Goal: Task Accomplishment & Management: Complete application form

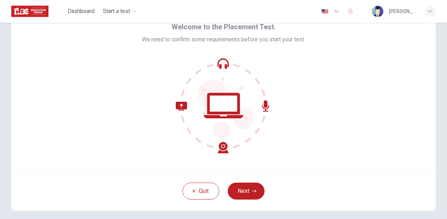
scroll to position [36, 0]
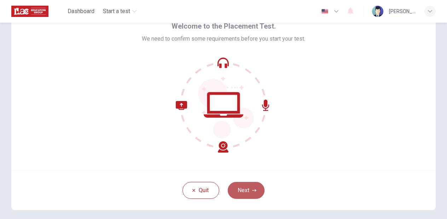
click at [244, 188] on button "Next" at bounding box center [246, 190] width 37 height 17
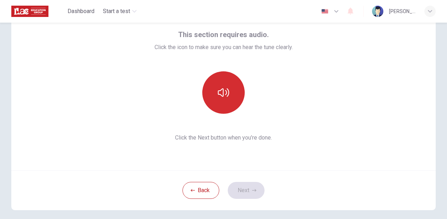
scroll to position [36, 0]
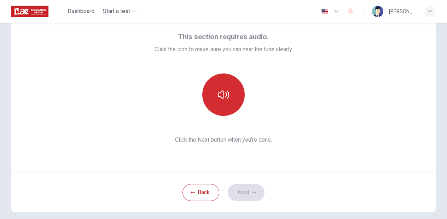
click at [221, 89] on button "button" at bounding box center [223, 95] width 42 height 42
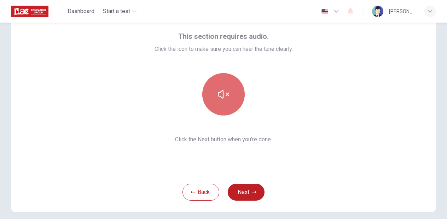
click at [226, 95] on icon "button" at bounding box center [223, 94] width 11 height 11
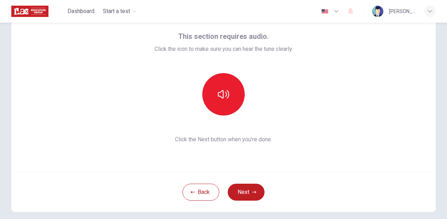
scroll to position [0, 0]
click at [287, 102] on div at bounding box center [224, 94] width 138 height 42
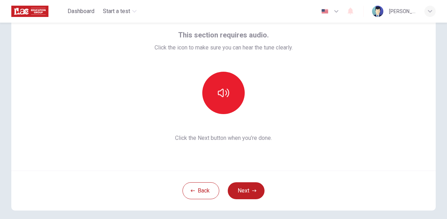
scroll to position [0, 0]
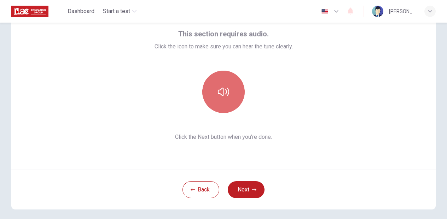
click at [221, 90] on icon "button" at bounding box center [223, 91] width 11 height 11
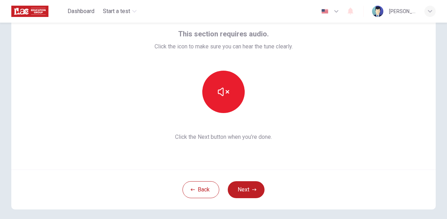
drag, startPoint x: 282, startPoint y: 90, endPoint x: 280, endPoint y: 94, distance: 5.1
click at [282, 90] on div at bounding box center [224, 92] width 138 height 42
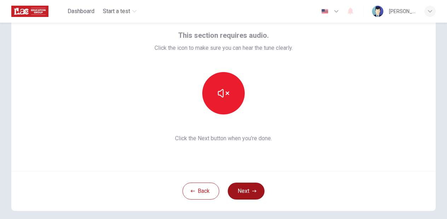
click at [249, 196] on button "Next" at bounding box center [246, 191] width 37 height 17
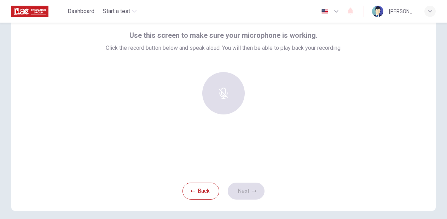
scroll to position [34, 0]
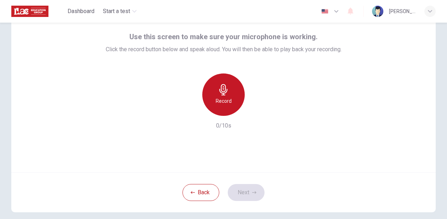
click at [228, 92] on icon "button" at bounding box center [223, 89] width 11 height 11
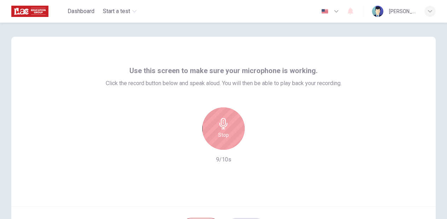
scroll to position [0, 0]
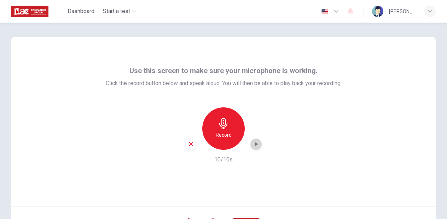
click at [255, 145] on icon "button" at bounding box center [256, 144] width 7 height 7
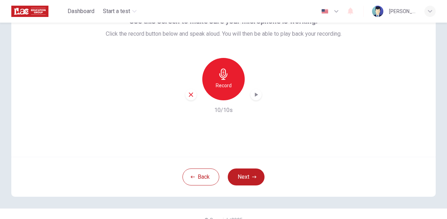
scroll to position [61, 0]
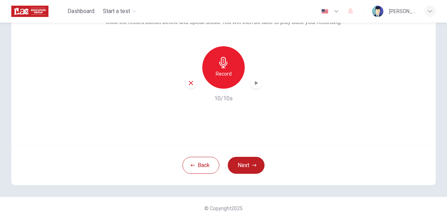
click at [341, 14] on icon "button" at bounding box center [336, 11] width 8 height 8
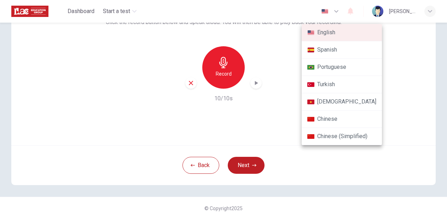
click at [332, 120] on li "Chinese" at bounding box center [342, 119] width 80 height 17
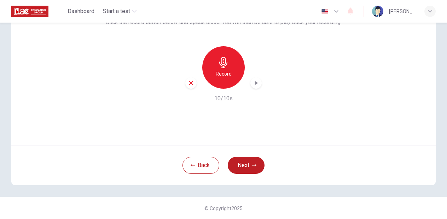
type input "zh"
click at [323, 117] on div "使用此屏幕确保您的麦克风正常工作。 点击下方录音按钮并大声说话。然后您将能够播放您的录音。 录音 10/10s" at bounding box center [223, 61] width 424 height 170
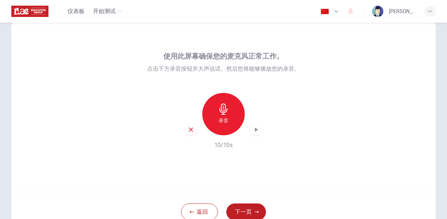
scroll to position [16, 0]
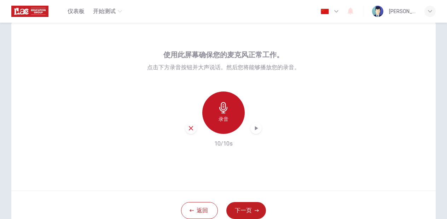
click at [231, 109] on div "录音" at bounding box center [223, 113] width 42 height 42
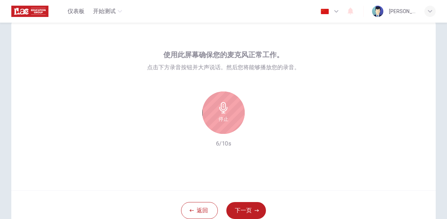
click at [226, 113] on icon "button" at bounding box center [223, 107] width 11 height 11
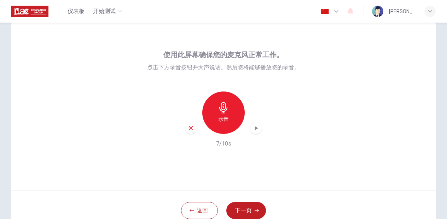
click at [257, 128] on icon "button" at bounding box center [256, 128] width 3 height 4
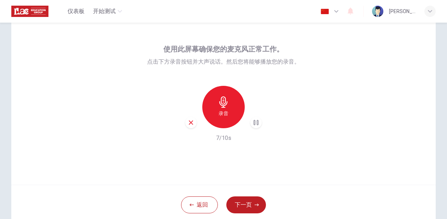
scroll to position [21, 0]
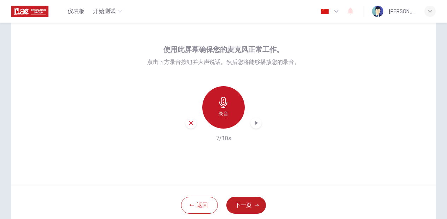
click at [227, 110] on h6 "录音" at bounding box center [224, 114] width 10 height 8
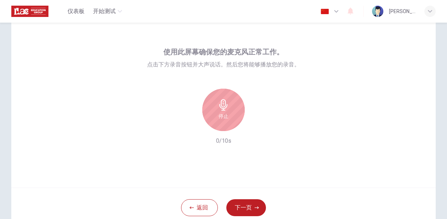
scroll to position [18, 0]
click at [214, 111] on div "停止" at bounding box center [223, 110] width 42 height 42
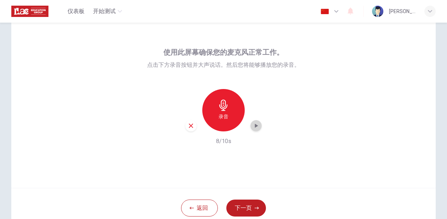
click at [255, 125] on icon "button" at bounding box center [256, 126] width 3 height 4
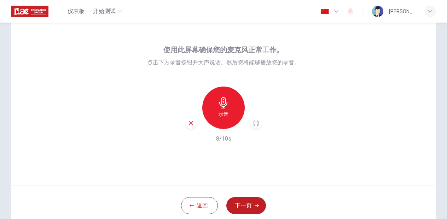
scroll to position [20, 0]
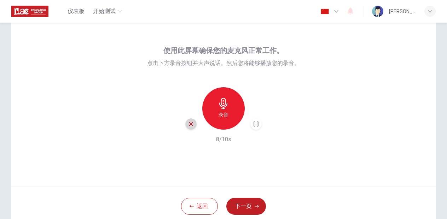
click at [192, 126] on icon "button" at bounding box center [191, 124] width 6 height 6
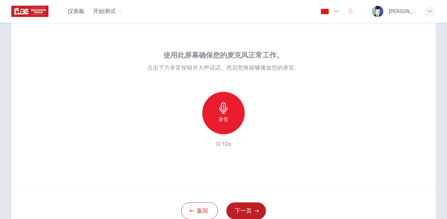
scroll to position [14, 0]
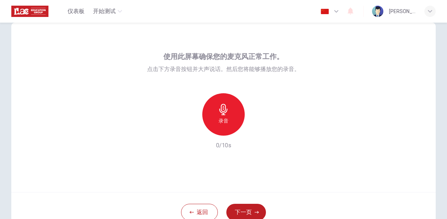
click at [300, 135] on div "使用此屏幕确保您的麦克风正常工作。 点击下方录音按钮并大声说话。然后您将能够播放您的录音。 录音 0/10s" at bounding box center [223, 108] width 424 height 170
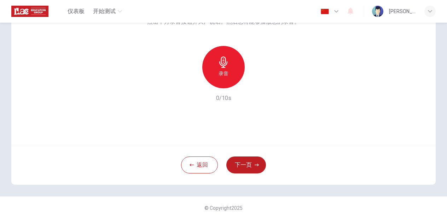
scroll to position [62, 0]
click at [355, 12] on icon "button" at bounding box center [350, 11] width 8 height 8
click at [355, 12] on div at bounding box center [223, 109] width 447 height 219
click at [362, 61] on div "使用此屏幕确保您的麦克风正常工作。 点击下方录音按钮并大声说话。然后您将能够播放您的录音。 录音 0/10s" at bounding box center [223, 60] width 424 height 170
drag, startPoint x: 371, startPoint y: 0, endPoint x: 332, endPoint y: 71, distance: 81.5
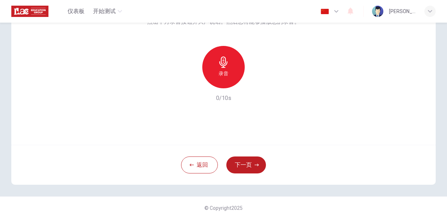
click at [332, 71] on div "使用此屏幕确保您的麦克风正常工作。 点击下方录音按钮并大声说话。然后您将能够播放您的录音。 录音 0/10s" at bounding box center [223, 60] width 424 height 170
click at [256, 168] on button "下一页" at bounding box center [246, 165] width 40 height 17
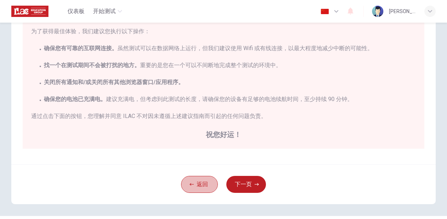
click at [191, 187] on button "返回" at bounding box center [199, 184] width 37 height 17
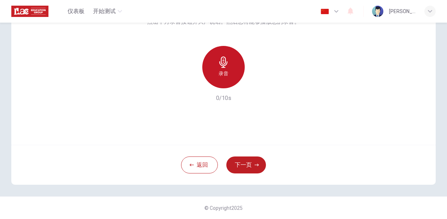
click at [226, 71] on h6 "录音" at bounding box center [224, 73] width 10 height 8
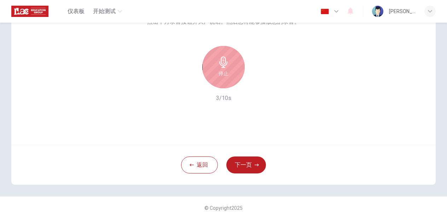
scroll to position [0, 0]
click at [233, 66] on div "停止" at bounding box center [223, 67] width 42 height 42
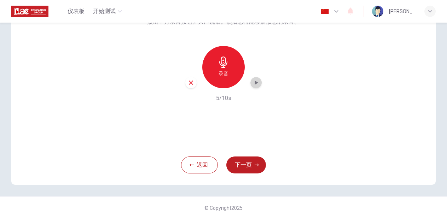
click at [254, 84] on icon "button" at bounding box center [256, 82] width 7 height 7
click at [249, 162] on button "下一页" at bounding box center [246, 165] width 40 height 17
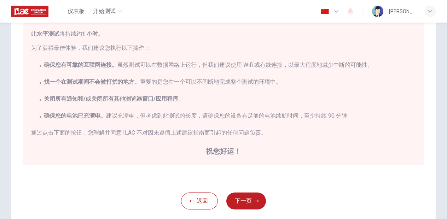
scroll to position [104, 0]
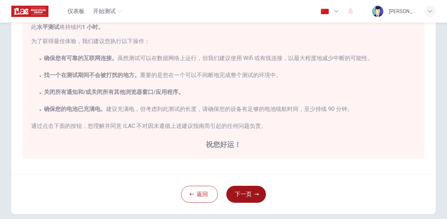
click at [245, 188] on button "下一页" at bounding box center [246, 194] width 40 height 17
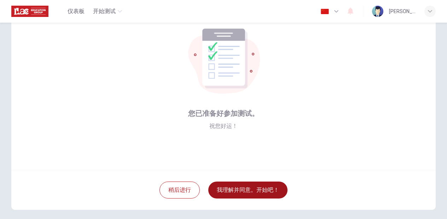
scroll to position [37, 0]
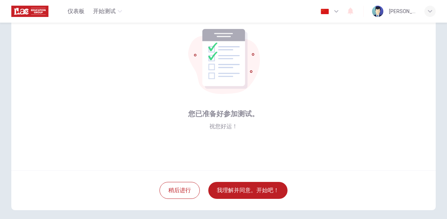
click at [312, 54] on div "您已准备好参加测试。 祝您好运！" at bounding box center [223, 86] width 424 height 170
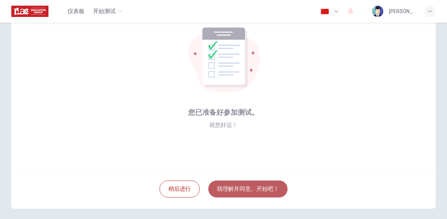
click at [243, 190] on button "我理解并同意。开始吧！" at bounding box center [247, 189] width 79 height 17
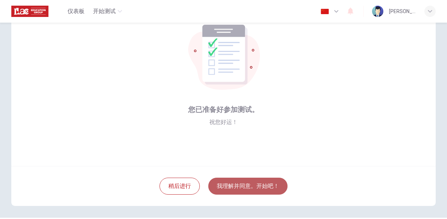
scroll to position [41, 0]
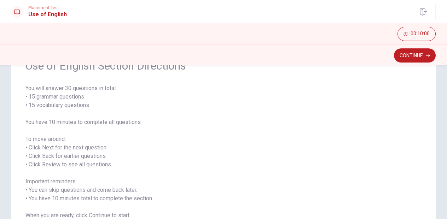
scroll to position [41, 0]
click at [411, 58] on button "Continue" at bounding box center [415, 55] width 42 height 14
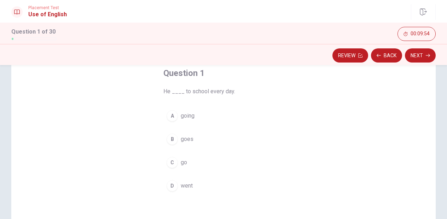
click at [174, 141] on div "B" at bounding box center [172, 139] width 11 height 11
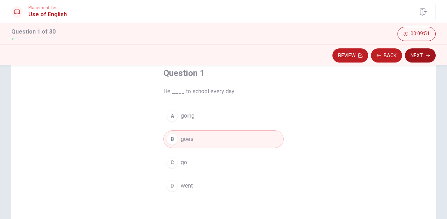
click at [417, 57] on button "Next" at bounding box center [420, 55] width 31 height 14
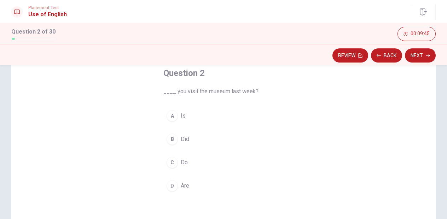
click at [175, 185] on div "D" at bounding box center [172, 185] width 11 height 11
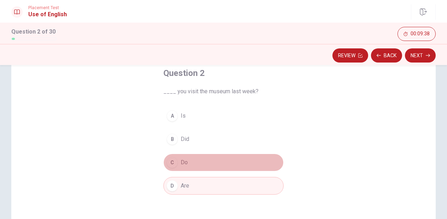
click at [177, 163] on div "C" at bounding box center [172, 162] width 11 height 11
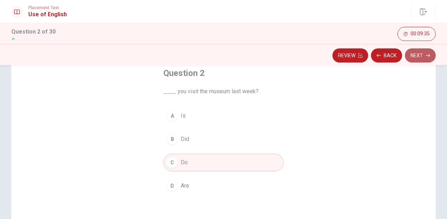
click at [420, 52] on button "Next" at bounding box center [420, 55] width 31 height 14
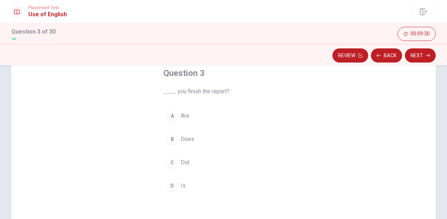
click at [172, 166] on div "C" at bounding box center [172, 162] width 11 height 11
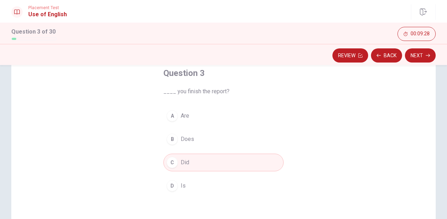
click at [418, 63] on div "Review Back Next" at bounding box center [223, 54] width 447 height 21
click at [420, 59] on button "Next" at bounding box center [420, 55] width 31 height 14
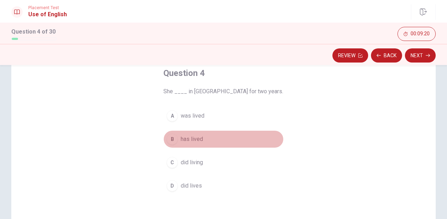
click at [172, 141] on div "B" at bounding box center [172, 139] width 11 height 11
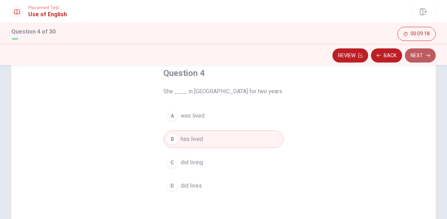
click at [423, 60] on button "Next" at bounding box center [420, 55] width 31 height 14
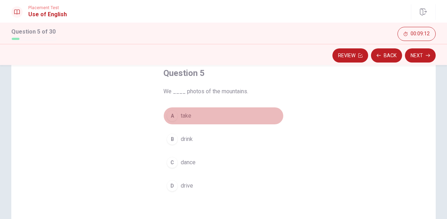
click at [174, 119] on div "A" at bounding box center [172, 115] width 11 height 11
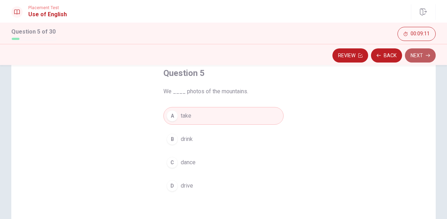
click at [422, 56] on button "Next" at bounding box center [420, 55] width 31 height 14
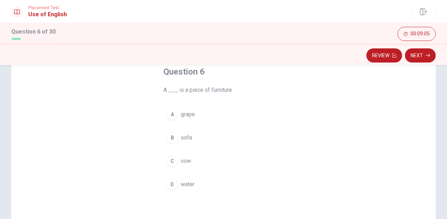
scroll to position [42, 0]
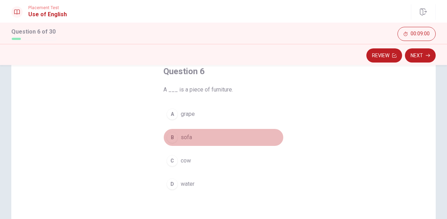
click at [175, 139] on div "B" at bounding box center [172, 137] width 11 height 11
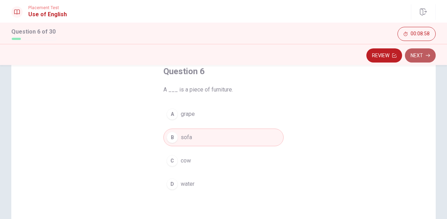
click at [425, 57] on button "Next" at bounding box center [420, 55] width 31 height 14
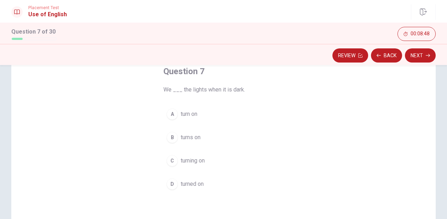
click at [175, 139] on div "B" at bounding box center [172, 137] width 11 height 11
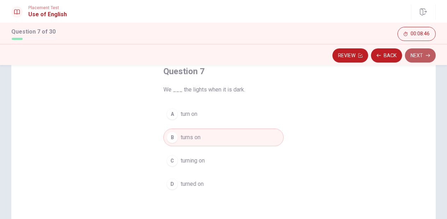
click at [424, 54] on button "Next" at bounding box center [420, 55] width 31 height 14
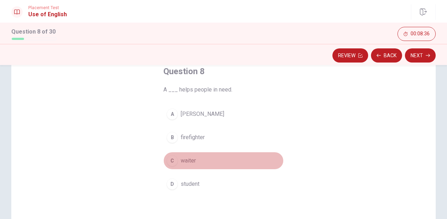
click at [173, 162] on div "C" at bounding box center [172, 160] width 11 height 11
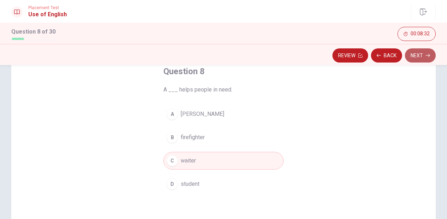
click at [421, 60] on button "Next" at bounding box center [420, 55] width 31 height 14
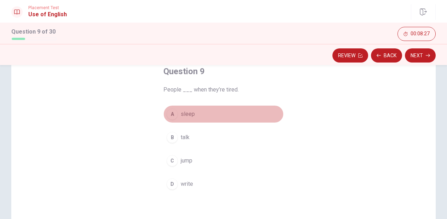
click at [173, 116] on div "A" at bounding box center [172, 114] width 11 height 11
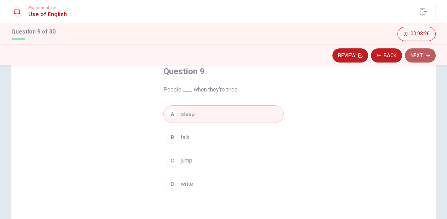
click at [416, 56] on button "Next" at bounding box center [420, 55] width 31 height 14
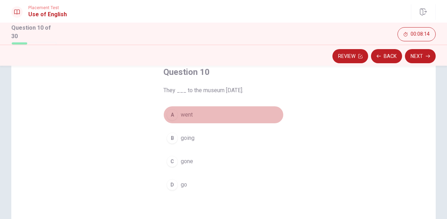
click at [170, 118] on div "A" at bounding box center [172, 114] width 11 height 11
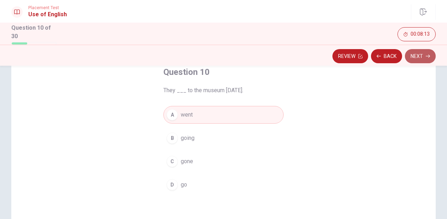
click at [426, 58] on button "Next" at bounding box center [420, 56] width 31 height 14
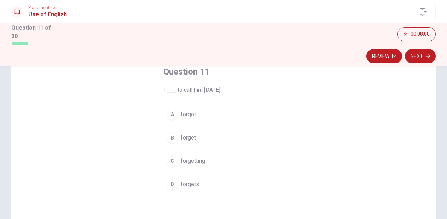
scroll to position [46, 0]
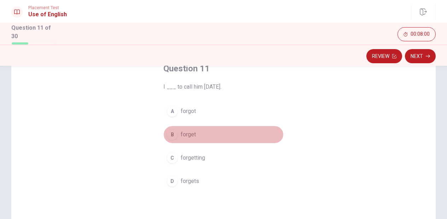
click at [175, 138] on div "B" at bounding box center [172, 134] width 11 height 11
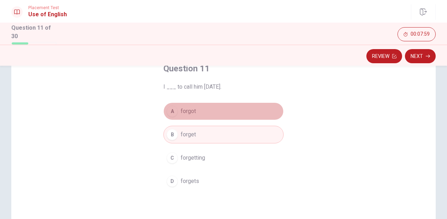
click at [172, 111] on div "A" at bounding box center [172, 111] width 11 height 11
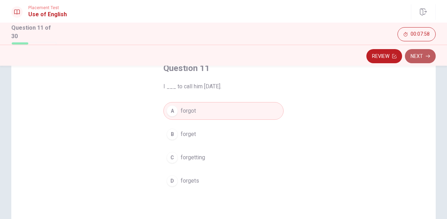
click at [424, 60] on button "Next" at bounding box center [420, 56] width 31 height 14
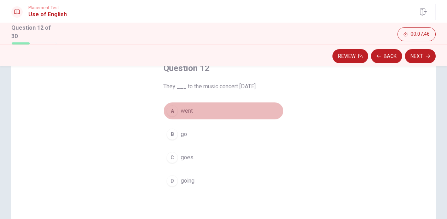
click at [169, 107] on div "A" at bounding box center [172, 110] width 11 height 11
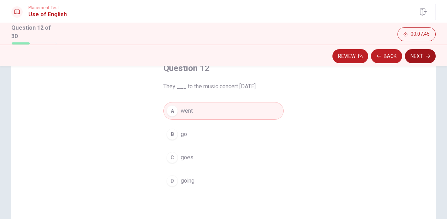
click at [426, 59] on button "Next" at bounding box center [420, 56] width 31 height 14
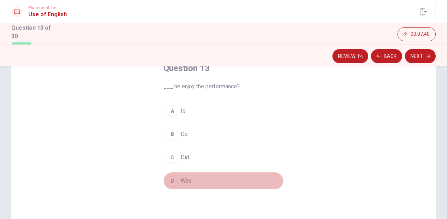
click at [170, 183] on div "D" at bounding box center [172, 180] width 11 height 11
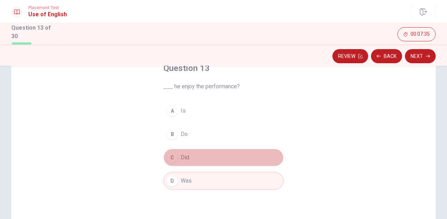
click at [174, 157] on div "C" at bounding box center [172, 157] width 11 height 11
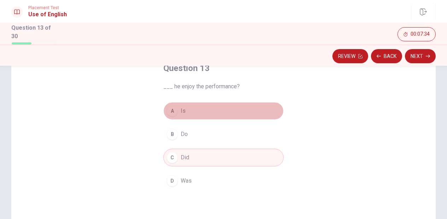
click at [176, 112] on div "A" at bounding box center [172, 110] width 11 height 11
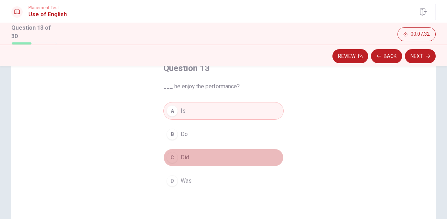
click at [176, 152] on button "C Did" at bounding box center [223, 158] width 120 height 18
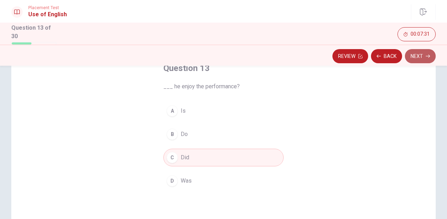
click at [420, 60] on button "Next" at bounding box center [420, 56] width 31 height 14
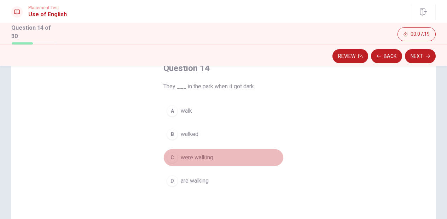
click at [174, 160] on div "C" at bounding box center [172, 157] width 11 height 11
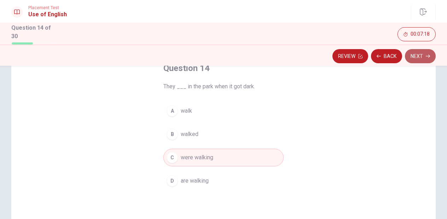
click at [427, 57] on icon "button" at bounding box center [428, 56] width 4 height 4
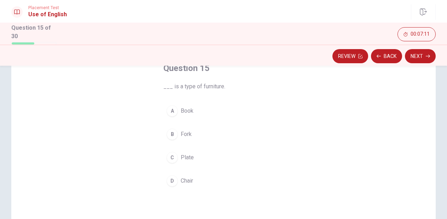
click at [173, 176] on div "D" at bounding box center [172, 180] width 11 height 11
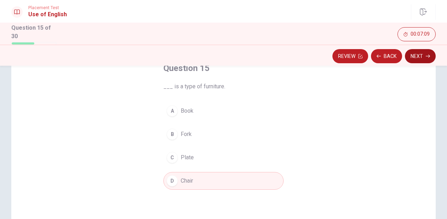
click at [426, 54] on icon "button" at bounding box center [428, 56] width 4 height 4
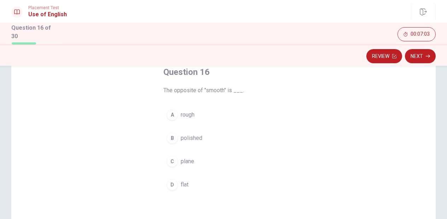
scroll to position [43, 0]
click at [198, 137] on span "polished" at bounding box center [192, 137] width 22 height 8
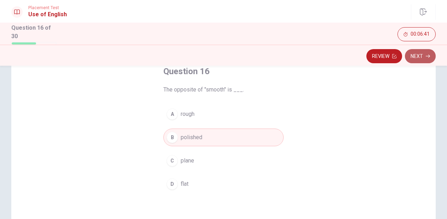
click at [422, 56] on button "Next" at bounding box center [420, 56] width 31 height 14
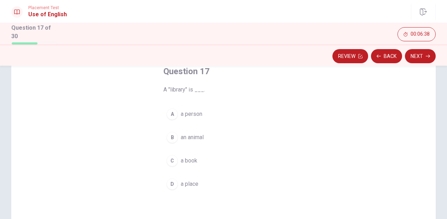
scroll to position [0, 0]
click at [174, 161] on div "C" at bounding box center [172, 160] width 11 height 11
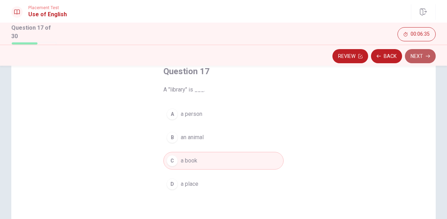
click at [420, 58] on button "Next" at bounding box center [420, 56] width 31 height 14
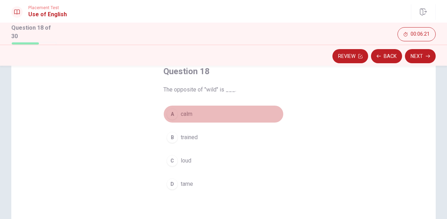
click at [175, 116] on div "A" at bounding box center [172, 114] width 11 height 11
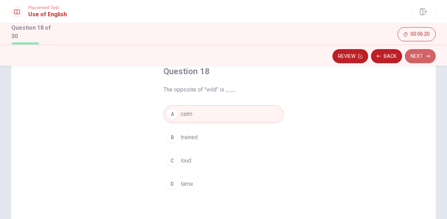
click at [418, 55] on button "Next" at bounding box center [420, 56] width 31 height 14
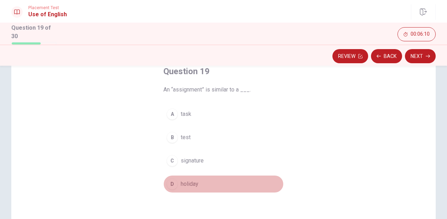
click at [174, 185] on div "D" at bounding box center [172, 184] width 11 height 11
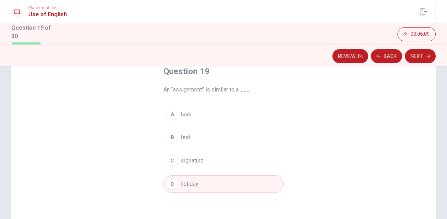
click at [174, 161] on div "C" at bounding box center [172, 160] width 11 height 11
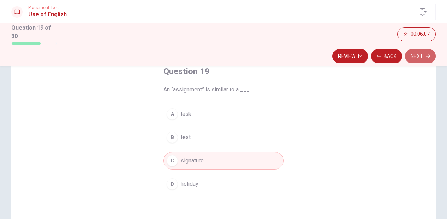
click at [425, 59] on button "Next" at bounding box center [420, 56] width 31 height 14
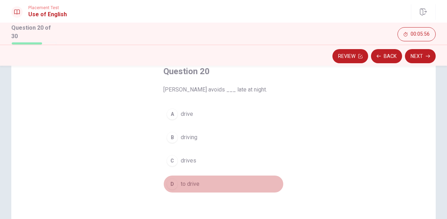
click at [172, 184] on div "D" at bounding box center [172, 184] width 11 height 11
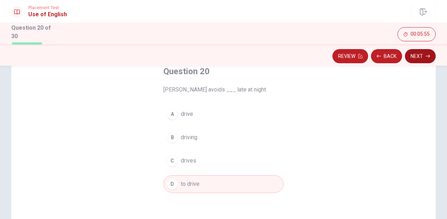
click at [434, 60] on button "Next" at bounding box center [420, 56] width 31 height 14
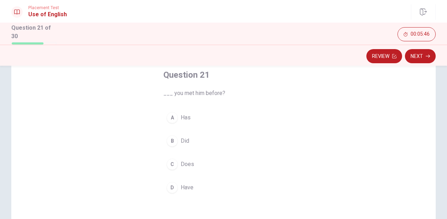
scroll to position [42, 0]
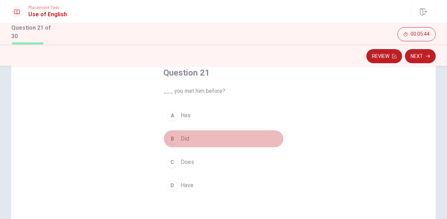
click at [173, 132] on button "B Did" at bounding box center [223, 139] width 120 height 18
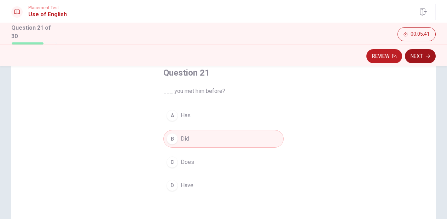
click at [423, 58] on button "Next" at bounding box center [420, 56] width 31 height 14
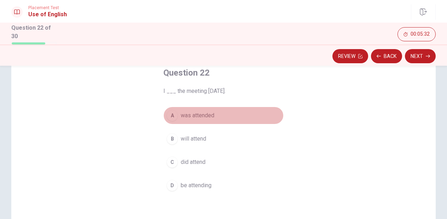
click at [173, 118] on div "A" at bounding box center [172, 115] width 11 height 11
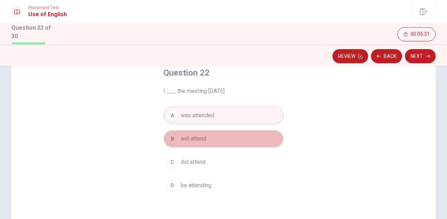
click at [173, 137] on div "B" at bounding box center [172, 138] width 11 height 11
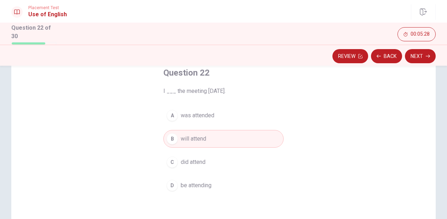
drag, startPoint x: 208, startPoint y: 90, endPoint x: 243, endPoint y: 91, distance: 35.0
click at [243, 90] on span "I ___ the meeting [DATE]." at bounding box center [223, 91] width 120 height 8
click at [242, 91] on span "I ___ the meeting [DATE]." at bounding box center [223, 91] width 120 height 8
click at [433, 60] on button "Next" at bounding box center [420, 56] width 31 height 14
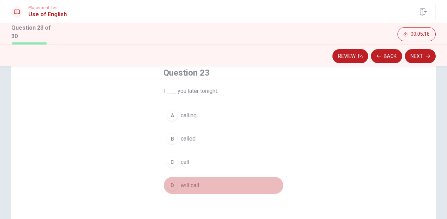
click at [169, 185] on div "D" at bounding box center [172, 185] width 11 height 11
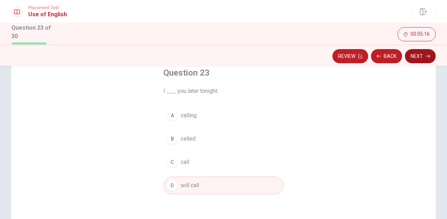
click at [415, 58] on button "Next" at bounding box center [420, 56] width 31 height 14
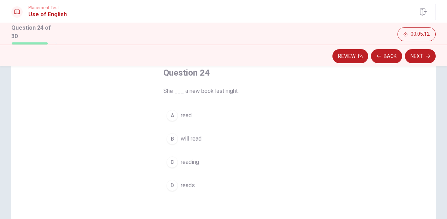
click at [171, 135] on div "B" at bounding box center [172, 138] width 11 height 11
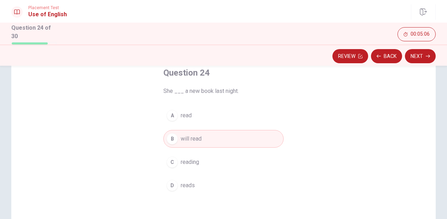
click at [172, 186] on div "D" at bounding box center [172, 185] width 11 height 11
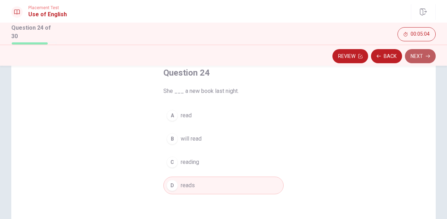
click at [421, 54] on button "Next" at bounding box center [420, 56] width 31 height 14
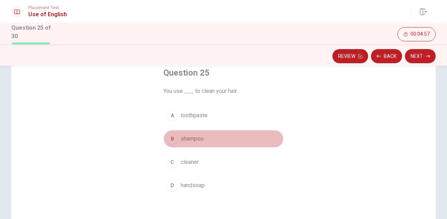
click at [176, 139] on div "B" at bounding box center [172, 138] width 11 height 11
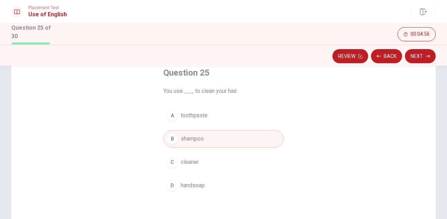
click at [420, 53] on button "Next" at bounding box center [420, 56] width 31 height 14
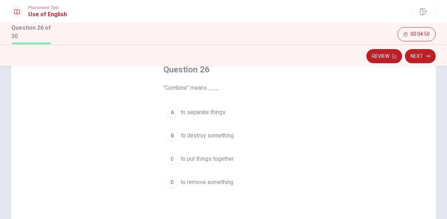
scroll to position [50, 0]
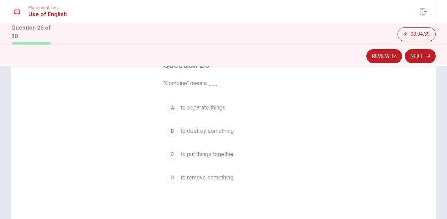
click at [162, 153] on div "Question 26 "Combine" means ___. A to separate things B to destroy something C …" at bounding box center [223, 123] width 149 height 150
click at [169, 152] on div "C" at bounding box center [172, 154] width 11 height 11
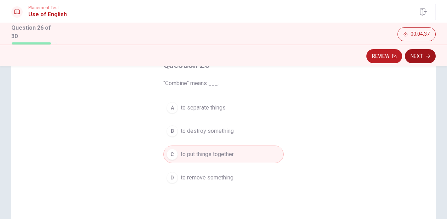
scroll to position [0, 0]
click at [422, 59] on button "Next" at bounding box center [420, 56] width 31 height 14
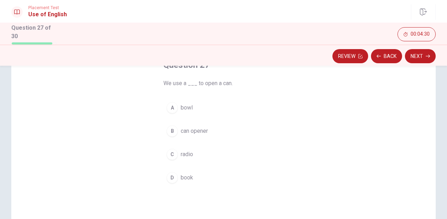
scroll to position [48, 0]
click at [177, 132] on div "B" at bounding box center [172, 132] width 11 height 11
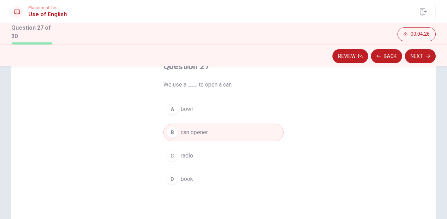
click at [414, 61] on button "Next" at bounding box center [420, 56] width 31 height 14
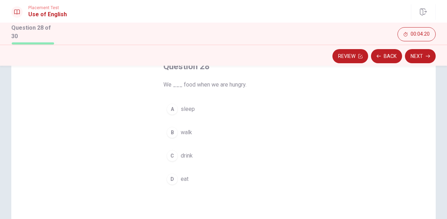
click at [169, 178] on div "D" at bounding box center [172, 179] width 11 height 11
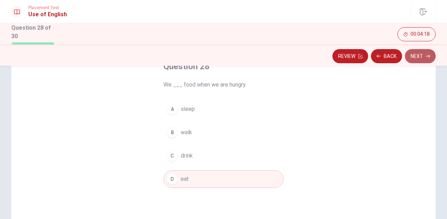
click at [421, 58] on button "Next" at bounding box center [420, 56] width 31 height 14
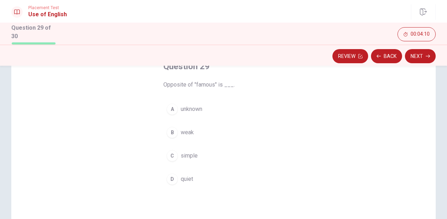
click at [171, 108] on div "A" at bounding box center [172, 109] width 11 height 11
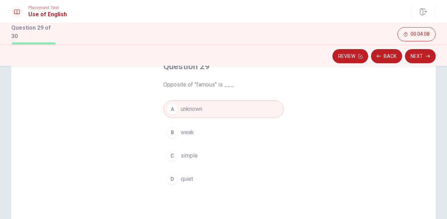
click at [417, 56] on button "Next" at bounding box center [420, 56] width 31 height 14
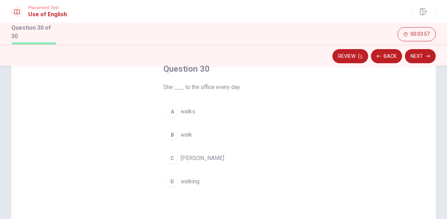
scroll to position [47, 0]
click at [172, 112] on div "A" at bounding box center [172, 110] width 11 height 11
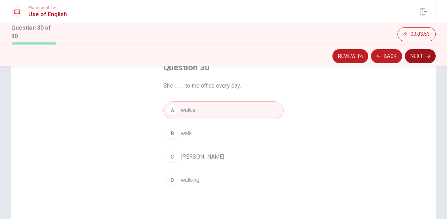
click at [423, 57] on button "Next" at bounding box center [420, 56] width 31 height 14
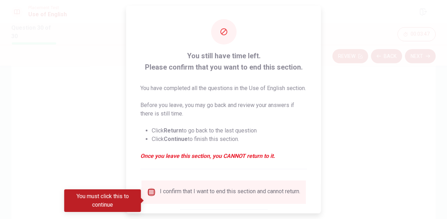
click at [147, 197] on input "您必须单击此按钮才能继续" at bounding box center [151, 192] width 8 height 8
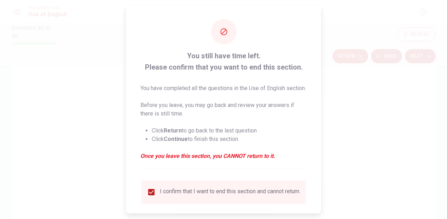
scroll to position [3, 0]
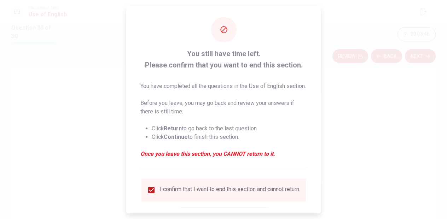
click at [388, 141] on div at bounding box center [223, 109] width 447 height 219
click at [297, 141] on li "Click Continue to finish this section." at bounding box center [229, 137] width 155 height 8
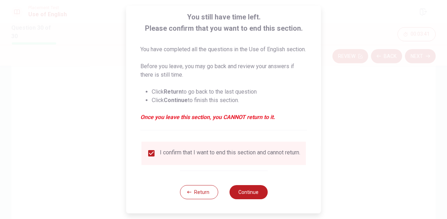
scroll to position [53, 0]
click at [248, 190] on button "Continue" at bounding box center [248, 192] width 38 height 14
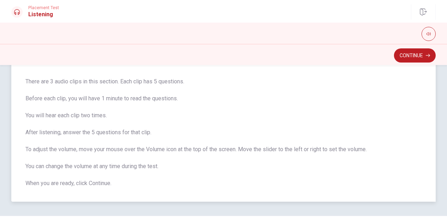
scroll to position [41, 0]
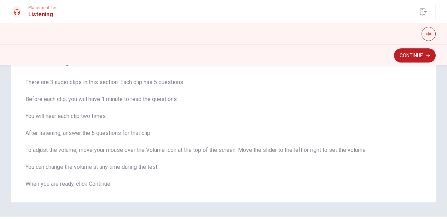
click at [425, 56] on button "Continue" at bounding box center [415, 55] width 42 height 14
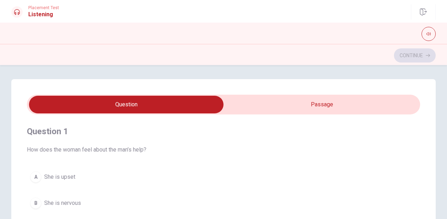
scroll to position [0, 0]
type input "14"
click at [269, 106] on input "checkbox" at bounding box center [126, 105] width 590 height 18
checkbox input "true"
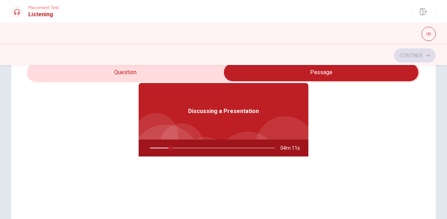
type input "17"
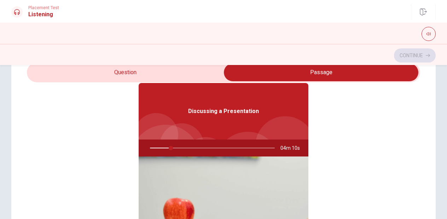
click at [133, 77] on input "checkbox" at bounding box center [321, 73] width 590 height 18
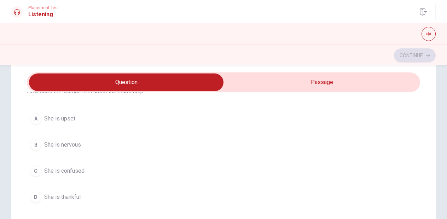
click at [37, 145] on div "B" at bounding box center [35, 144] width 11 height 11
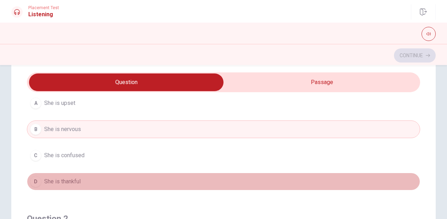
click at [53, 180] on span "She is thankful" at bounding box center [62, 182] width 36 height 8
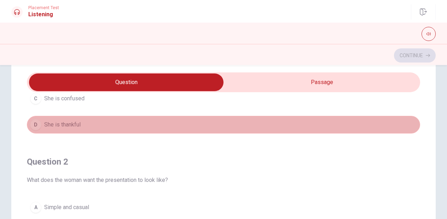
click at [37, 126] on div "D" at bounding box center [35, 124] width 11 height 11
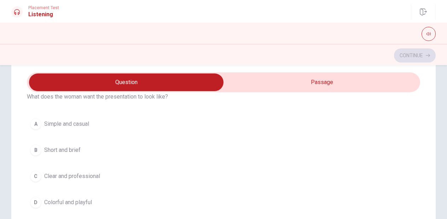
scroll to position [193, 0]
click at [65, 176] on span "Clear and professional" at bounding box center [72, 176] width 56 height 8
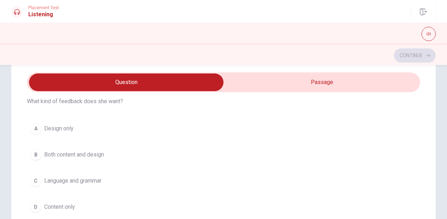
scroll to position [346, 0]
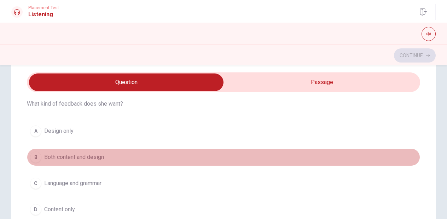
click at [35, 164] on button "B Both content and design" at bounding box center [223, 158] width 393 height 18
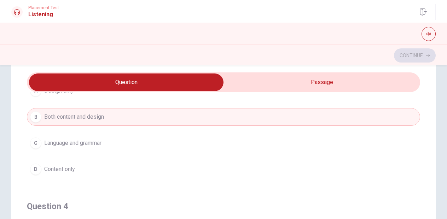
scroll to position [388, 0]
click at [276, 94] on button "A Design only" at bounding box center [223, 90] width 393 height 18
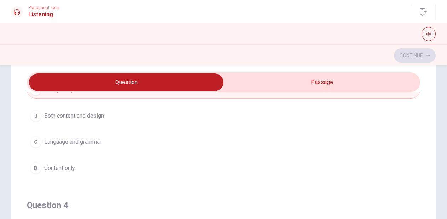
click at [284, 81] on input "checkbox" at bounding box center [126, 83] width 590 height 18
checkbox input "true"
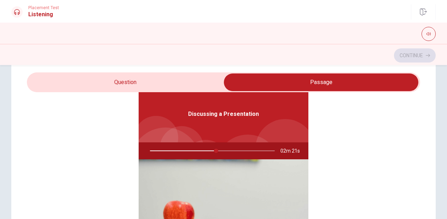
scroll to position [23, 0]
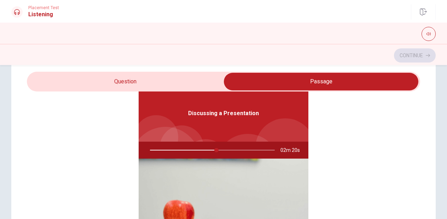
type input "54"
click at [126, 86] on input "checkbox" at bounding box center [321, 82] width 590 height 18
checkbox input "false"
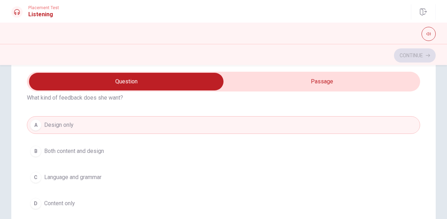
scroll to position [0, 0]
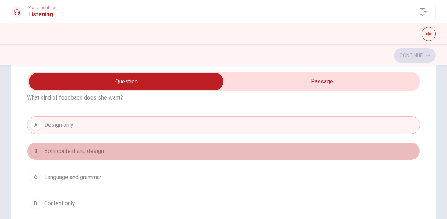
click at [87, 152] on span "Both content and design" at bounding box center [74, 151] width 60 height 8
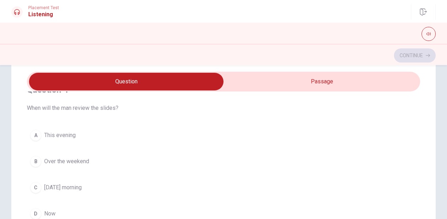
scroll to position [525, 0]
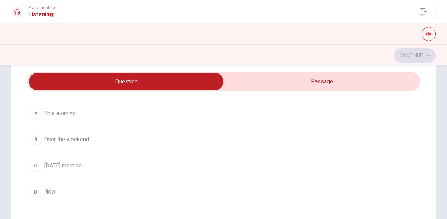
click at [45, 191] on span "Now" at bounding box center [49, 192] width 11 height 8
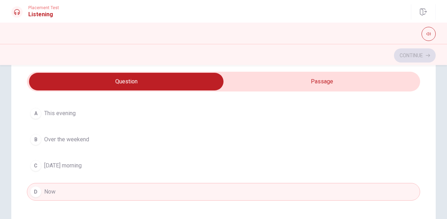
click at [65, 163] on span "[DATE] morning" at bounding box center [62, 166] width 37 height 8
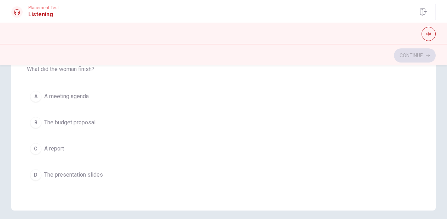
scroll to position [154, 0]
click at [66, 174] on span "The presentation slides" at bounding box center [73, 174] width 59 height 8
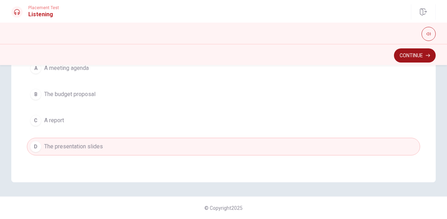
scroll to position [181, 0]
click at [405, 52] on button "Continue" at bounding box center [415, 55] width 42 height 14
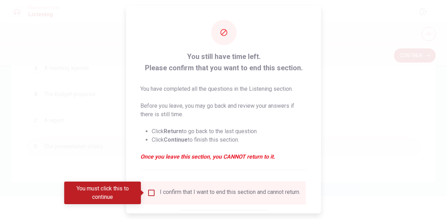
click at [151, 196] on input "您必须单击此按钮才能继续" at bounding box center [151, 193] width 8 height 8
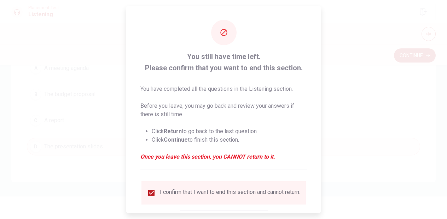
click at [359, 169] on div at bounding box center [223, 109] width 447 height 219
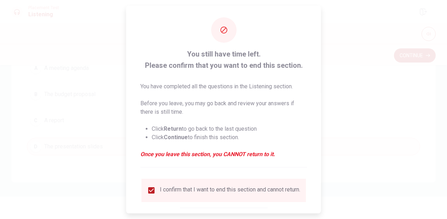
scroll to position [13, 0]
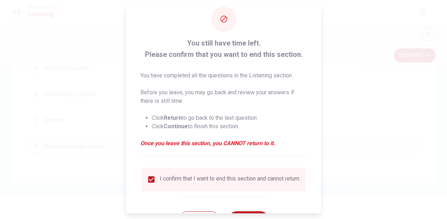
click at [328, 163] on div at bounding box center [223, 109] width 447 height 219
click at [343, 152] on div at bounding box center [223, 109] width 447 height 219
click at [345, 167] on div at bounding box center [223, 109] width 447 height 219
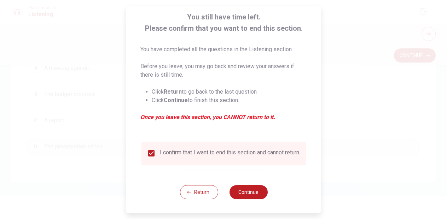
scroll to position [45, 0]
click at [234, 190] on button "Continue" at bounding box center [248, 192] width 38 height 14
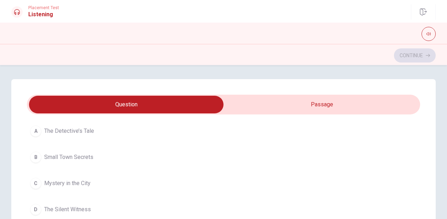
scroll to position [52, 0]
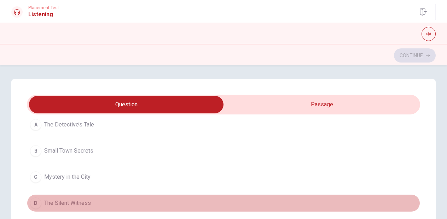
click at [37, 203] on div "D" at bounding box center [35, 203] width 11 height 11
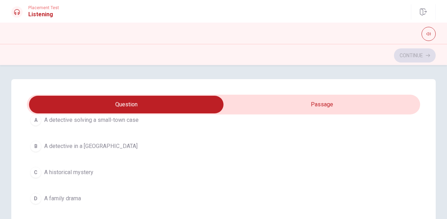
scroll to position [218, 0]
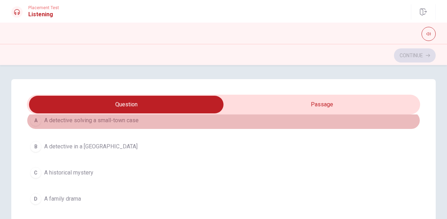
click at [123, 126] on button "A A detective solving a small-town case" at bounding box center [223, 121] width 393 height 18
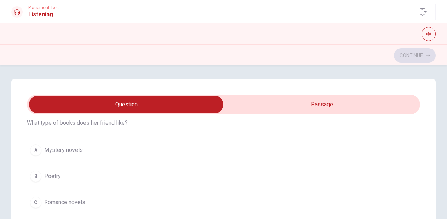
scroll to position [352, 0]
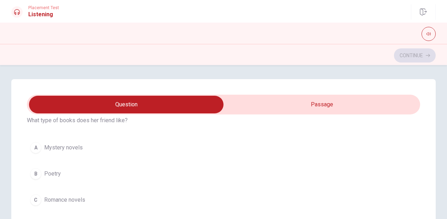
click at [70, 150] on span "Mystery novels" at bounding box center [63, 148] width 39 height 8
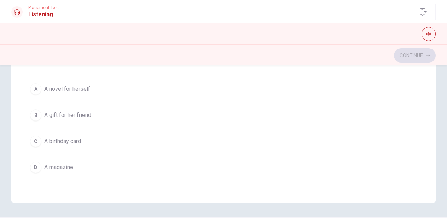
scroll to position [573, 0]
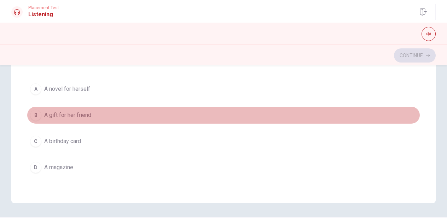
click at [78, 118] on span "A gift for her friend" at bounding box center [67, 115] width 47 height 8
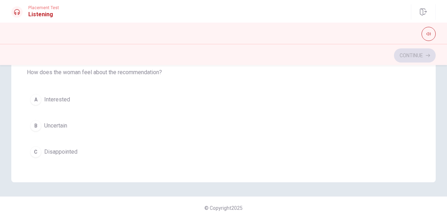
scroll to position [381, 0]
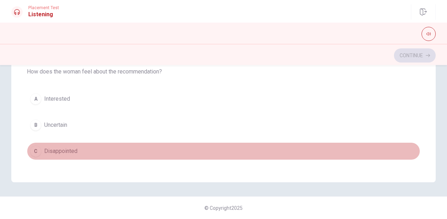
click at [59, 152] on span "Disappointed" at bounding box center [60, 151] width 33 height 8
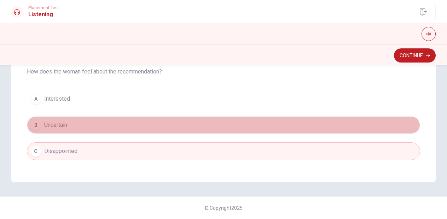
click at [34, 122] on div "B" at bounding box center [35, 125] width 11 height 11
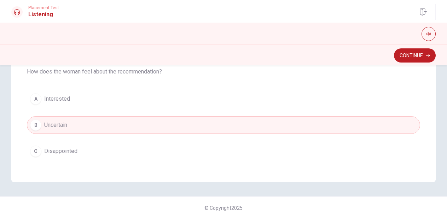
click at [66, 98] on span "Interested" at bounding box center [57, 99] width 26 height 8
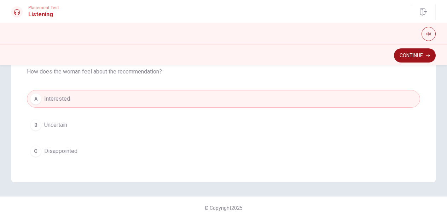
click at [423, 57] on button "Continue" at bounding box center [415, 55] width 42 height 14
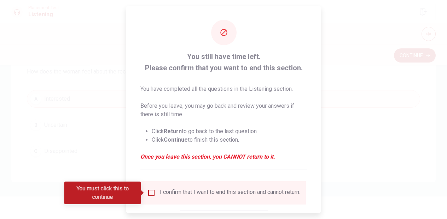
click at [148, 192] on input "您必须单击此按钮才能继续" at bounding box center [151, 193] width 8 height 8
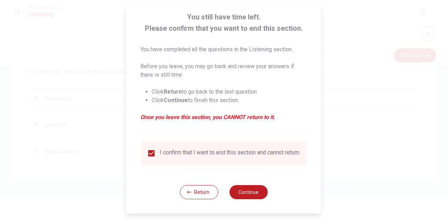
scroll to position [45, 0]
click at [248, 192] on button "Continue" at bounding box center [248, 192] width 38 height 14
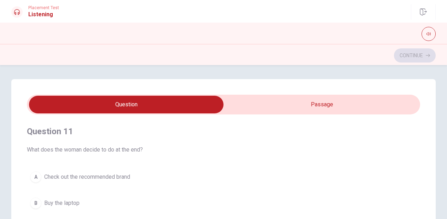
scroll to position [-1, 0]
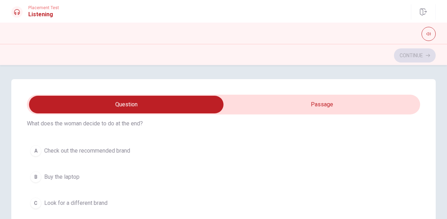
type input "19"
click at [268, 108] on input "checkbox" at bounding box center [126, 105] width 590 height 18
checkbox input "true"
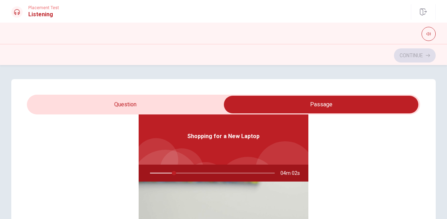
type input "20"
click at [158, 110] on input "checkbox" at bounding box center [321, 105] width 590 height 18
checkbox input "false"
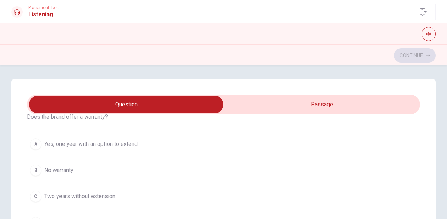
scroll to position [193, 0]
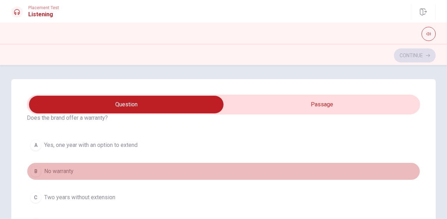
click at [70, 170] on span "No warranty" at bounding box center [58, 171] width 29 height 8
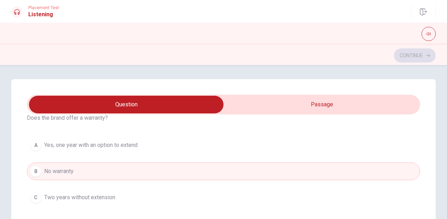
scroll to position [195, 0]
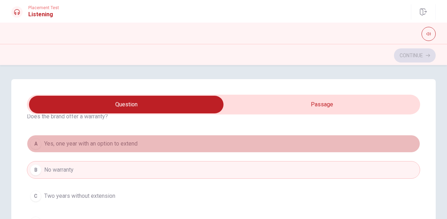
click at [94, 147] on span "Yes, one year with an option to extend" at bounding box center [90, 144] width 93 height 8
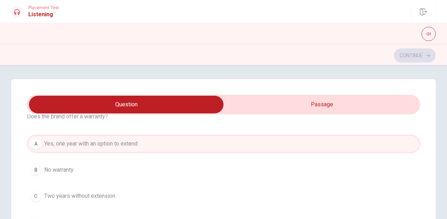
click at [63, 171] on span "No warranty" at bounding box center [58, 170] width 29 height 8
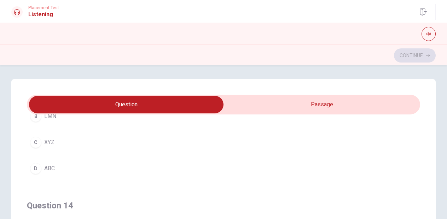
scroll to position [406, 0]
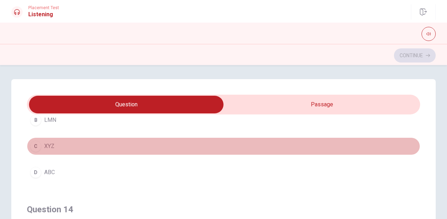
drag, startPoint x: 37, startPoint y: 143, endPoint x: 45, endPoint y: 148, distance: 8.7
click at [37, 143] on div "C" at bounding box center [35, 146] width 11 height 11
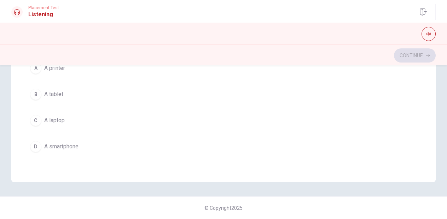
scroll to position [573, 0]
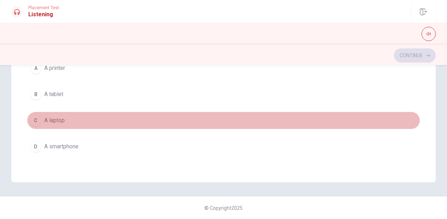
click at [52, 120] on span "A laptop" at bounding box center [54, 120] width 21 height 8
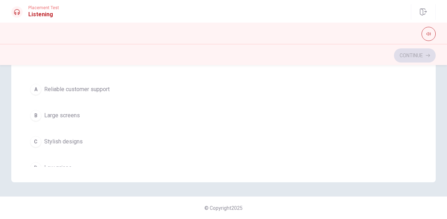
scroll to position [390, 0]
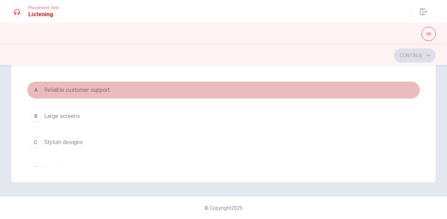
click at [88, 86] on button "A Reliable customer support" at bounding box center [223, 90] width 393 height 18
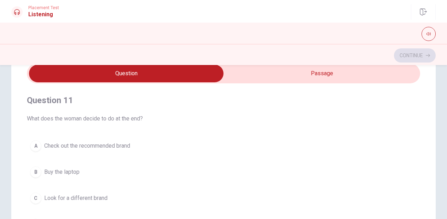
scroll to position [30, 0]
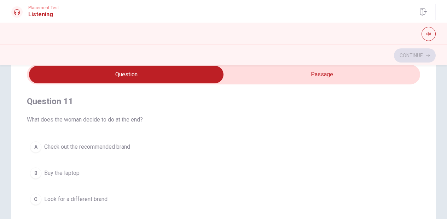
click at [71, 174] on span "Buy the laptop" at bounding box center [61, 173] width 35 height 8
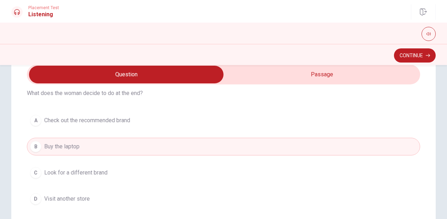
scroll to position [28, 0]
click at [85, 173] on span "Look for a different brand" at bounding box center [75, 172] width 63 height 8
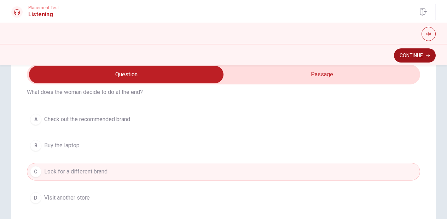
click at [424, 55] on button "Continue" at bounding box center [415, 55] width 42 height 14
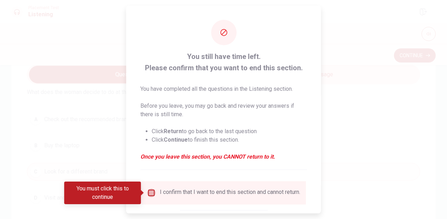
click at [151, 194] on input "您必须单击此按钮才能继续" at bounding box center [151, 193] width 8 height 8
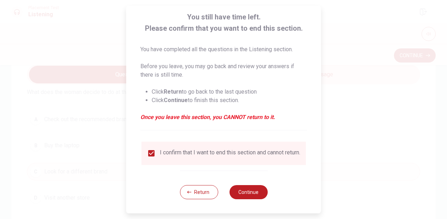
scroll to position [45, 0]
click at [246, 199] on button "Continue" at bounding box center [248, 192] width 38 height 14
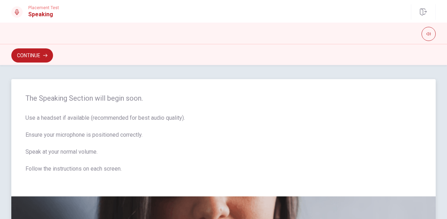
scroll to position [0, 0]
click at [41, 54] on button "Continue" at bounding box center [32, 55] width 42 height 14
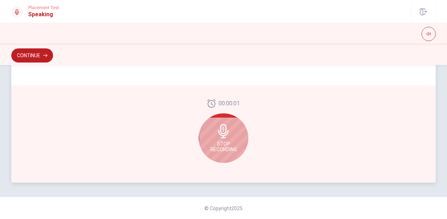
click at [225, 135] on icon at bounding box center [223, 131] width 10 height 14
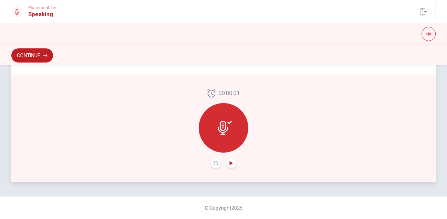
click at [230, 163] on icon "播放音频" at bounding box center [231, 163] width 3 height 4
click at [216, 162] on button "再次录制" at bounding box center [216, 163] width 10 height 10
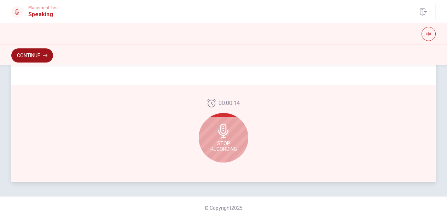
drag, startPoint x: 32, startPoint y: 45, endPoint x: 37, endPoint y: 55, distance: 11.4
click at [32, 45] on div "Continue" at bounding box center [223, 54] width 447 height 21
click at [40, 58] on button "Continue" at bounding box center [32, 55] width 42 height 14
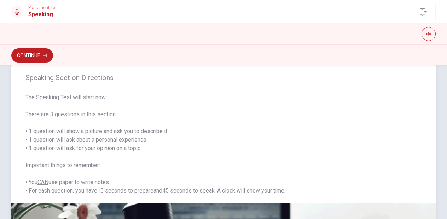
drag, startPoint x: 25, startPoint y: 77, endPoint x: 161, endPoint y: 131, distance: 145.7
click at [147, 128] on div "Speaking Section Directions The Speaking Test will start now. There are 3 quest…" at bounding box center [223, 134] width 424 height 139
drag, startPoint x: 194, startPoint y: 138, endPoint x: 299, endPoint y: 170, distance: 109.8
click at [194, 138] on span "The Speaking Test will start now. There are 3 questions in this section. • 1 qu…" at bounding box center [223, 144] width 396 height 102
click at [30, 60] on button "Continue" at bounding box center [32, 55] width 42 height 14
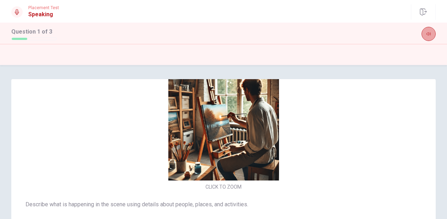
click at [433, 33] on button "button" at bounding box center [429, 34] width 14 height 14
drag, startPoint x: 430, startPoint y: 35, endPoint x: 388, endPoint y: 68, distance: 53.1
click at [430, 35] on span at bounding box center [429, 36] width 6 height 4
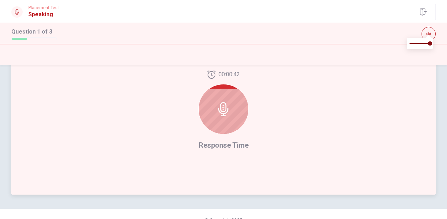
scroll to position [201, 0]
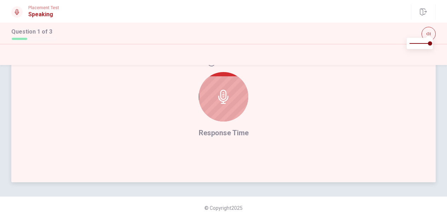
click at [222, 104] on div at bounding box center [224, 97] width 50 height 50
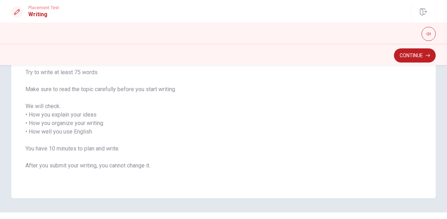
scroll to position [99, 0]
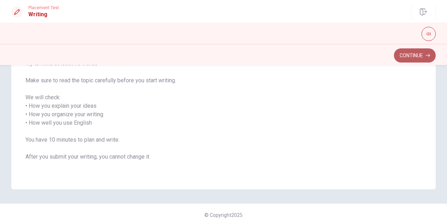
click at [420, 59] on button "Continue" at bounding box center [415, 55] width 42 height 14
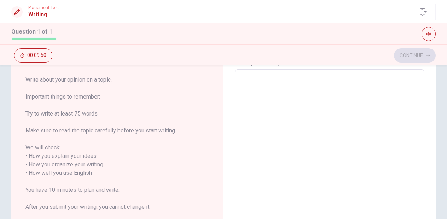
scroll to position [32, 0]
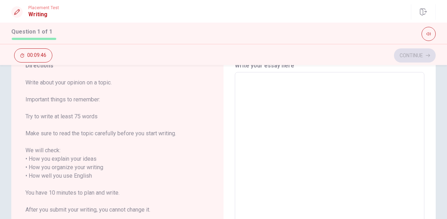
click at [281, 121] on textarea at bounding box center [330, 172] width 180 height 188
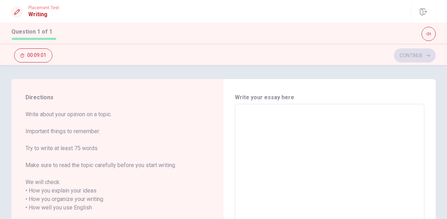
scroll to position [0, 0]
click at [251, 139] on textarea at bounding box center [330, 204] width 180 height 188
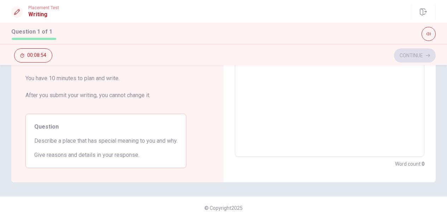
scroll to position [146, 0]
click at [309, 130] on textarea at bounding box center [330, 58] width 180 height 188
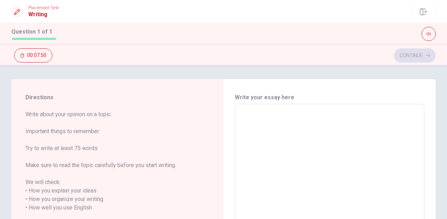
scroll to position [0, 0]
click at [309, 133] on textarea at bounding box center [330, 204] width 180 height 188
type textarea "i"
type textarea "x"
type textarea "i"
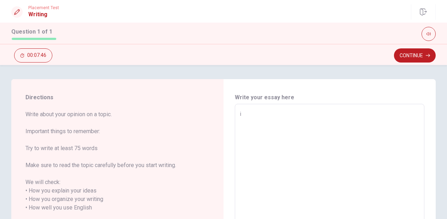
type textarea "x"
type textarea "i"
type textarea "x"
type textarea "i"
type textarea "x"
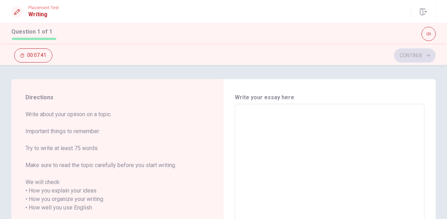
type textarea "I"
type textarea "x"
type textarea "I"
type textarea "x"
type textarea "I w"
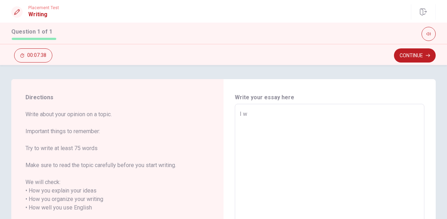
type textarea "x"
type textarea "I wa"
type textarea "x"
type textarea "I w a s"
type textarea "x"
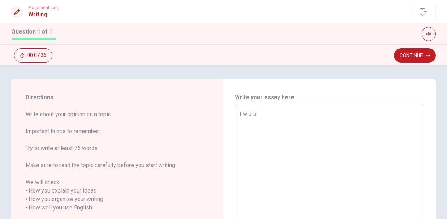
type textarea "I was"
type textarea "x"
type textarea "I wasb"
type textarea "x"
type textarea "I wasbo"
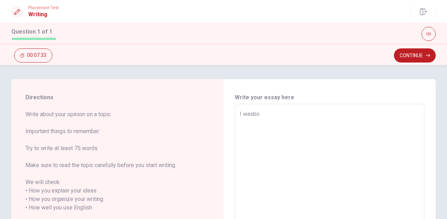
type textarea "x"
type textarea "I wasb"
type textarea "x"
type textarea "I was"
type textarea "x"
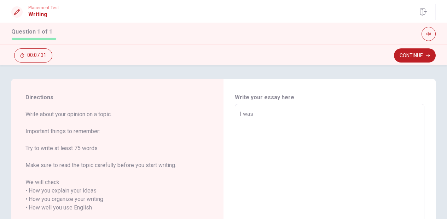
type textarea "I was"
type textarea "x"
type textarea "I was b"
type textarea "x"
type textarea "I was bo"
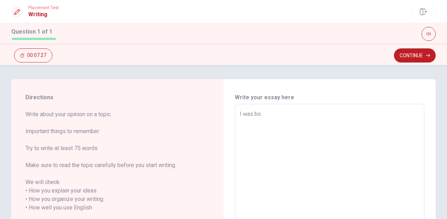
type textarea "x"
type textarea "I was bor"
type textarea "x"
type textarea "I was born"
type textarea "x"
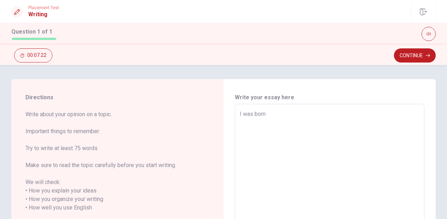
type textarea "I was borni"
type textarea "x"
type textarea "I was bornin"
type textarea "x"
type textarea "I was bornin"
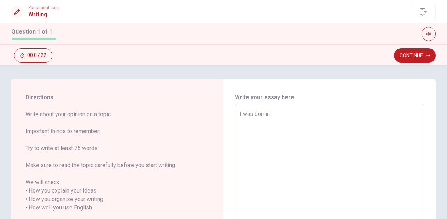
type textarea "x"
type textarea "I was bornin"
type textarea "x"
type textarea "I was borni"
type textarea "x"
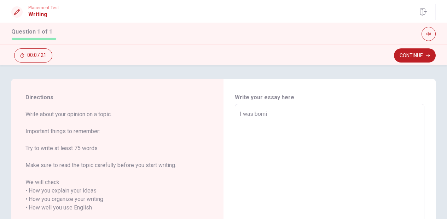
type textarea "I was born"
type textarea "x"
type textarea "I was born"
type textarea "x"
type textarea "I was born i"
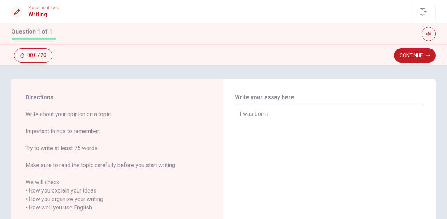
type textarea "x"
type textarea "I was born in"
type textarea "x"
type textarea "I was born in"
type textarea "x"
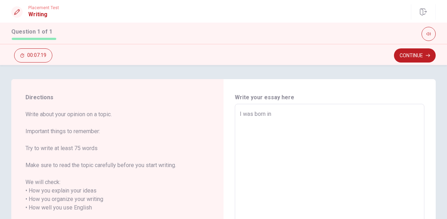
type textarea "I was born in b"
type textarea "x"
type textarea "I was born in be"
type textarea "x"
type textarea "I was born in bei"
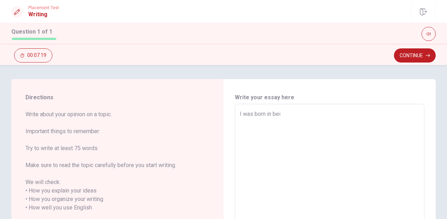
type textarea "x"
type textarea "I was born in [GEOGRAPHIC_DATA]"
type textarea "x"
type textarea "I was born in [GEOGRAPHIC_DATA]"
type textarea "x"
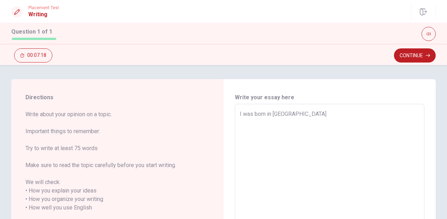
type textarea "I was born in [GEOGRAPHIC_DATA]"
type textarea "x"
type textarea "I was born in [GEOGRAPHIC_DATA]"
type textarea "x"
type textarea "I was born in [GEOGRAPHIC_DATA],"
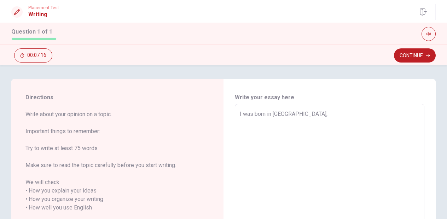
type textarea "x"
type textarea "I was born in [GEOGRAPHIC_DATA],c"
type textarea "x"
type textarea "I was born in [GEOGRAPHIC_DATA],"
type textarea "x"
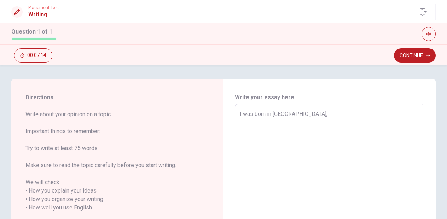
type textarea "I was born in [GEOGRAPHIC_DATA],c"
type textarea "x"
type textarea "I was born in [GEOGRAPHIC_DATA],"
type textarea "x"
type textarea "I was born in [GEOGRAPHIC_DATA],x"
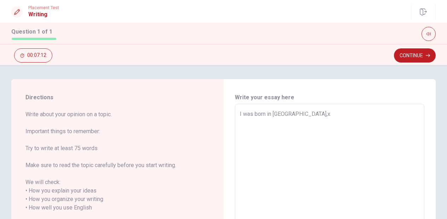
type textarea "x"
type textarea "I was born in [GEOGRAPHIC_DATA],x c"
type textarea "x"
type textarea "I was born in [GEOGRAPHIC_DATA],x"
type textarea "x"
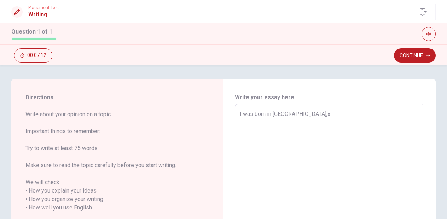
type textarea "I was born in [GEOGRAPHIC_DATA],"
type textarea "x"
type textarea "I was born in [GEOGRAPHIC_DATA],C"
type textarea "x"
type textarea "I was born in [GEOGRAPHIC_DATA],Ch"
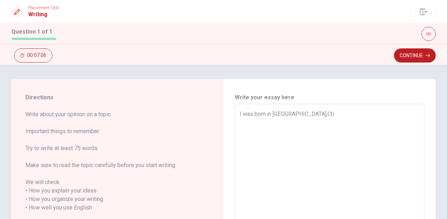
type textarea "x"
type textarea "I was born in [GEOGRAPHIC_DATA],C"
type textarea "x"
type textarea "I was born in [GEOGRAPHIC_DATA],Ch"
type textarea "x"
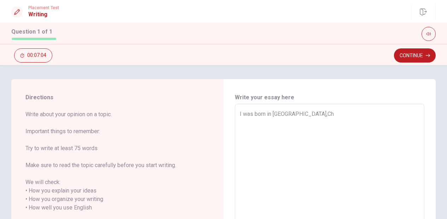
type textarea "I was born in [GEOGRAPHIC_DATA],Cha"
type textarea "x"
type textarea "I was born in [GEOGRAPHIC_DATA],Ch"
type textarea "x"
type textarea "I was born in [GEOGRAPHIC_DATA],Chi"
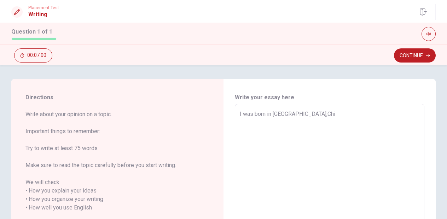
type textarea "x"
type textarea "I was born in [GEOGRAPHIC_DATA],[GEOGRAPHIC_DATA]"
type textarea "x"
type textarea "I was born in [GEOGRAPHIC_DATA],[DEMOGRAPHIC_DATA]"
type textarea "x"
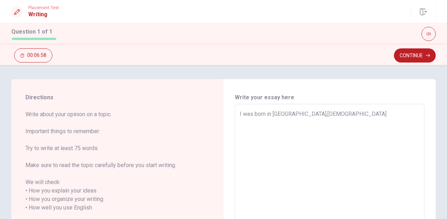
type textarea "I was born in [GEOGRAPHIC_DATA],[DEMOGRAPHIC_DATA]."
type textarea "x"
type textarea "I was born in [GEOGRAPHIC_DATA],[DEMOGRAPHIC_DATA]."
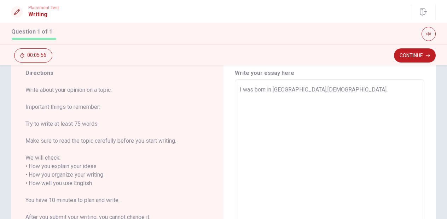
type textarea "x"
type textarea "I was born in [GEOGRAPHIC_DATA],[DEMOGRAPHIC_DATA]. M"
type textarea "x"
type textarea "I was born in [GEOGRAPHIC_DATA],[DEMOGRAPHIC_DATA]. My"
type textarea "x"
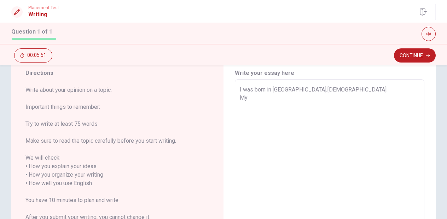
type textarea "I was born in [GEOGRAPHIC_DATA],[DEMOGRAPHIC_DATA]. My"
type textarea "x"
type textarea "I was born in [GEOGRAPHIC_DATA],[DEMOGRAPHIC_DATA]. My m"
type textarea "x"
type textarea "I was born in [GEOGRAPHIC_DATA],[DEMOGRAPHIC_DATA]. My mo"
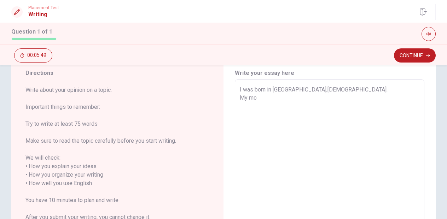
type textarea "x"
type textarea "I was born in [GEOGRAPHIC_DATA],[DEMOGRAPHIC_DATA]. My mot"
type textarea "x"
type textarea "I was born in [GEOGRAPHIC_DATA],[DEMOGRAPHIC_DATA]. My moth"
type textarea "x"
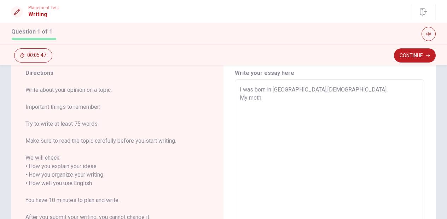
type textarea "I was born in [GEOGRAPHIC_DATA],[DEMOGRAPHIC_DATA]. My mothe"
type textarea "x"
type textarea "I was born in [GEOGRAPHIC_DATA],[DEMOGRAPHIC_DATA]. My mother"
type textarea "x"
type textarea "I was born in [GEOGRAPHIC_DATA],[DEMOGRAPHIC_DATA]. My motheri"
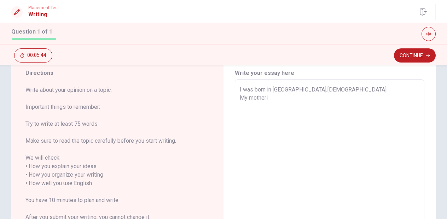
type textarea "x"
type textarea "I was born in [GEOGRAPHIC_DATA],[DEMOGRAPHIC_DATA]. My motheris"
type textarea "x"
type textarea "I was born in [GEOGRAPHIC_DATA],[DEMOGRAPHIC_DATA]. My motheris"
type textarea "x"
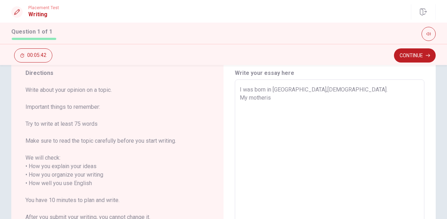
type textarea "I was born in [GEOGRAPHIC_DATA],[DEMOGRAPHIC_DATA]. My motheris a"
type textarea "x"
type textarea "I was born in [GEOGRAPHIC_DATA],[DEMOGRAPHIC_DATA]. My motheris a"
type textarea "x"
type textarea "I was born in [GEOGRAPHIC_DATA],[DEMOGRAPHIC_DATA]. My motheris a n"
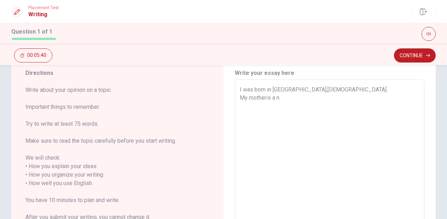
type textarea "x"
type textarea "I was born in [GEOGRAPHIC_DATA],[DEMOGRAPHIC_DATA]. My motheris a na"
type textarea "x"
type textarea "I was born in [GEOGRAPHIC_DATA],[DEMOGRAPHIC_DATA]. My motheris a nat"
type textarea "x"
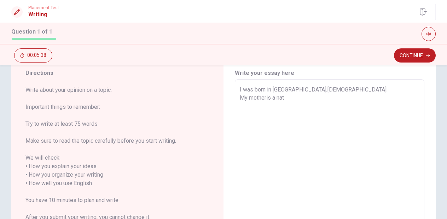
type textarea "I was born in [GEOGRAPHIC_DATA],[DEMOGRAPHIC_DATA]. My motheris a nati"
type textarea "x"
type textarea "I was born in [GEOGRAPHIC_DATA],[DEMOGRAPHIC_DATA]. My motheris a nativ"
type textarea "x"
type textarea "I was born in [GEOGRAPHIC_DATA],[DEMOGRAPHIC_DATA]. My motheris a native"
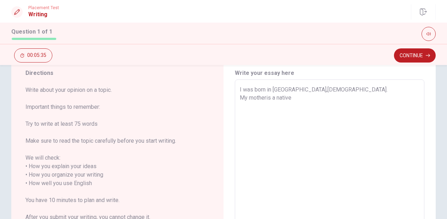
type textarea "x"
type textarea "I was born in [GEOGRAPHIC_DATA],[DEMOGRAPHIC_DATA]. My motheris a native"
type textarea "x"
type textarea "I was born in [GEOGRAPHIC_DATA],[DEMOGRAPHIC_DATA]. My motheris a native h"
type textarea "x"
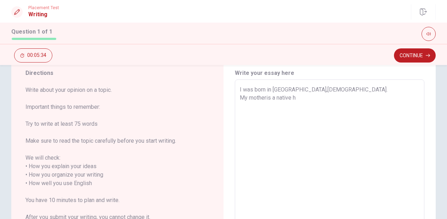
type textarea "I was born in [GEOGRAPHIC_DATA],[DEMOGRAPHIC_DATA]. My motheris a native he"
type textarea "x"
type textarea "I was born in [GEOGRAPHIC_DATA],[DEMOGRAPHIC_DATA]. My motheris a native her"
type textarea "x"
type textarea "I was born in [GEOGRAPHIC_DATA],[DEMOGRAPHIC_DATA]. My motheris a native here"
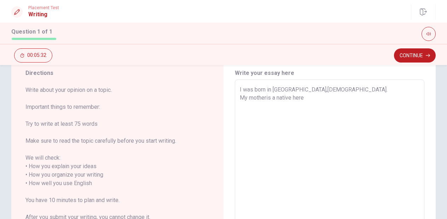
type textarea "x"
type textarea "I was born in [GEOGRAPHIC_DATA],[DEMOGRAPHIC_DATA]. My motheris a native here."
type textarea "x"
type textarea "I was born in [GEOGRAPHIC_DATA],[DEMOGRAPHIC_DATA]. My motheris a native here."
type textarea "x"
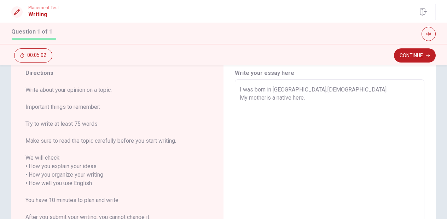
type textarea "I was born in [GEOGRAPHIC_DATA],[DEMOGRAPHIC_DATA]. My motheris a native here. i"
type textarea "x"
type textarea "I was born in [GEOGRAPHIC_DATA],[DEMOGRAPHIC_DATA]. My motheris a native here."
type textarea "x"
type textarea "I was born in [GEOGRAPHIC_DATA],[DEMOGRAPHIC_DATA]. My motheris a native here."
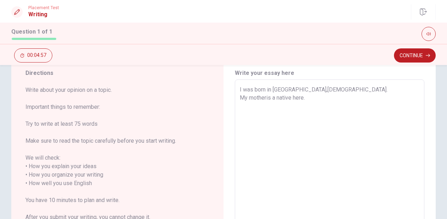
type textarea "x"
type textarea "I was born in [GEOGRAPHIC_DATA],[DEMOGRAPHIC_DATA]. My motheris a native here.I"
type textarea "x"
type textarea "I was born in [GEOGRAPHIC_DATA],[DEMOGRAPHIC_DATA]. My motheris a native here."
type textarea "x"
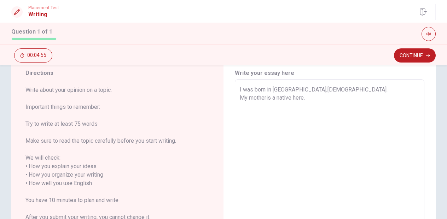
type textarea "I was born in [GEOGRAPHIC_DATA],[DEMOGRAPHIC_DATA]. My motheris a native here."
type textarea "x"
type textarea "I was born in [GEOGRAPHIC_DATA],[DEMOGRAPHIC_DATA]. My motheris a native here. I"
type textarea "x"
type textarea "I was born in [GEOGRAPHIC_DATA],[DEMOGRAPHIC_DATA]. My motheris a native here. …"
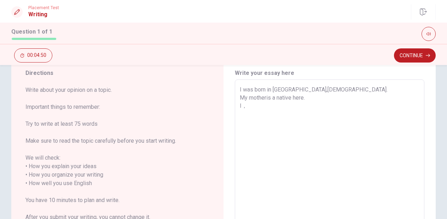
type textarea "x"
type textarea "I was born in [GEOGRAPHIC_DATA],[DEMOGRAPHIC_DATA]. My motheris a native here. I"
type textarea "x"
type textarea "I was born in [GEOGRAPHIC_DATA],[DEMOGRAPHIC_DATA]. My motheris a native here. …"
type textarea "x"
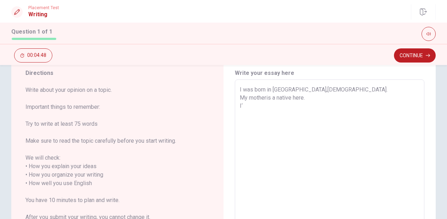
type textarea "I was born in [GEOGRAPHIC_DATA],[DEMOGRAPHIC_DATA]. My motheris a native here. …"
type textarea "x"
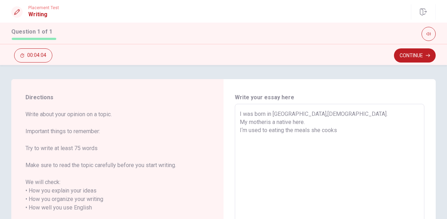
scroll to position [0, 0]
click at [330, 165] on textarea "I was born in [GEOGRAPHIC_DATA],[DEMOGRAPHIC_DATA]. My motheris a native here. …" at bounding box center [330, 204] width 180 height 188
click at [291, 161] on textarea "I was born in [GEOGRAPHIC_DATA],[DEMOGRAPHIC_DATA]. My motheris a native here. …" at bounding box center [330, 204] width 180 height 188
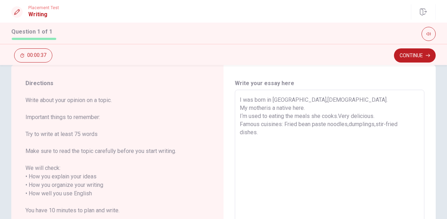
scroll to position [14, 0]
click at [275, 171] on textarea "I was born in [GEOGRAPHIC_DATA],[DEMOGRAPHIC_DATA]. My motheris a native here. …" at bounding box center [330, 190] width 180 height 188
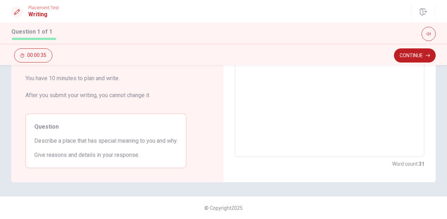
scroll to position [146, 0]
click at [399, 56] on button "Continue" at bounding box center [415, 55] width 42 height 14
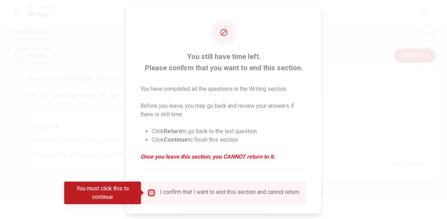
click at [152, 191] on input "您必须单击此按钮才能继续" at bounding box center [151, 193] width 8 height 8
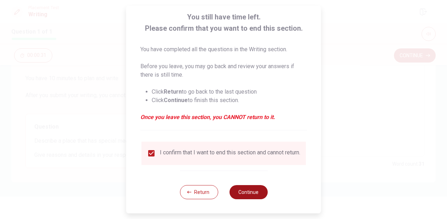
scroll to position [45, 0]
click at [256, 196] on button "Continue" at bounding box center [248, 192] width 38 height 14
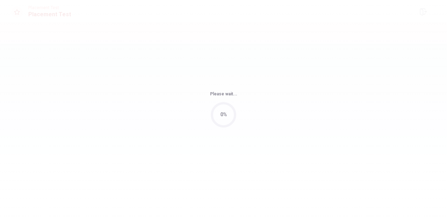
scroll to position [0, 0]
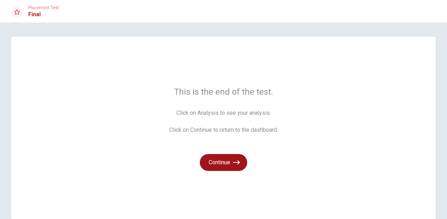
click at [228, 166] on button "Continue" at bounding box center [223, 162] width 47 height 17
